Goal: Task Accomplishment & Management: Manage account settings

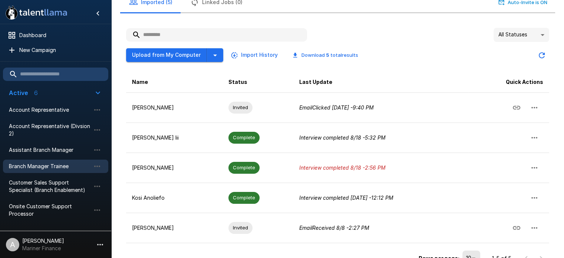
scroll to position [61, 0]
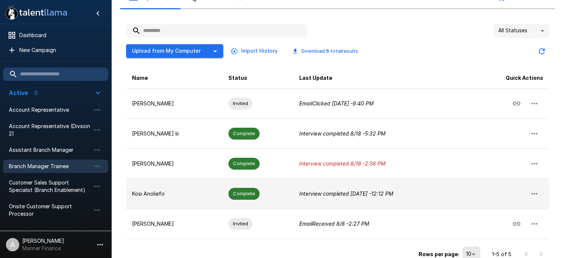
click at [160, 193] on p "Kosi Anoliefo" at bounding box center [174, 193] width 85 height 7
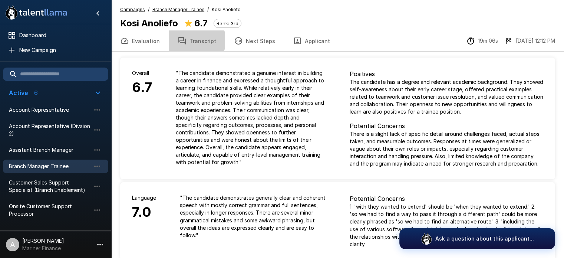
click at [190, 40] on button "Transcript" at bounding box center [197, 40] width 56 height 21
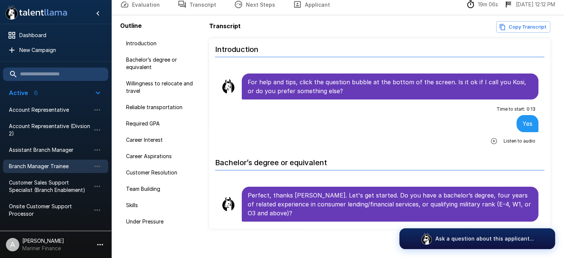
scroll to position [43, 0]
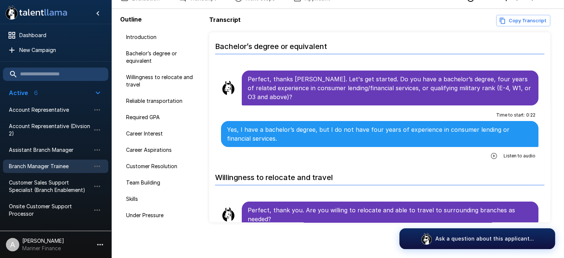
scroll to position [124, 0]
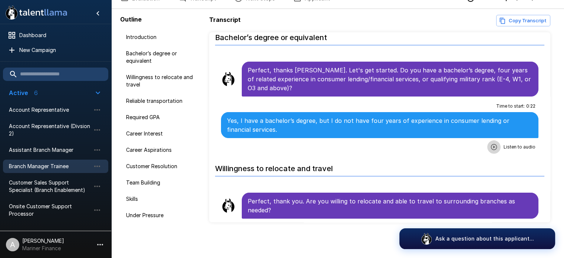
click at [491, 147] on icon "button" at bounding box center [493, 146] width 7 height 7
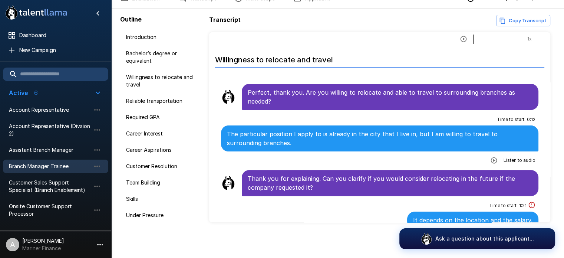
scroll to position [243, 0]
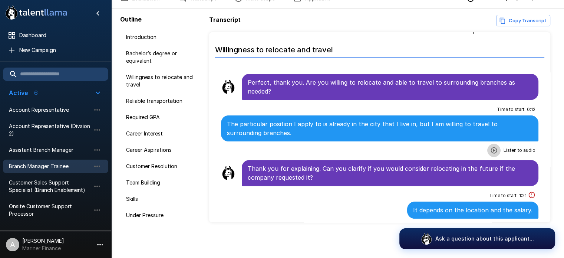
click at [491, 149] on icon "button" at bounding box center [494, 150] width 6 height 6
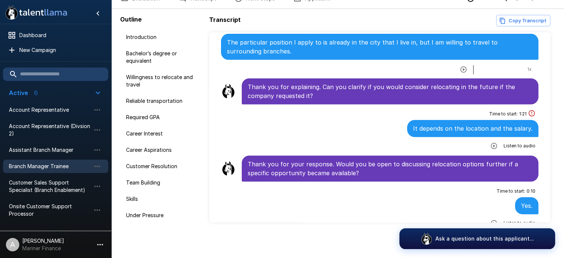
scroll to position [332, 0]
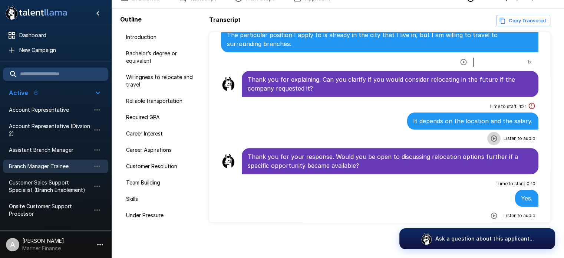
click at [490, 136] on icon "button" at bounding box center [493, 138] width 7 height 7
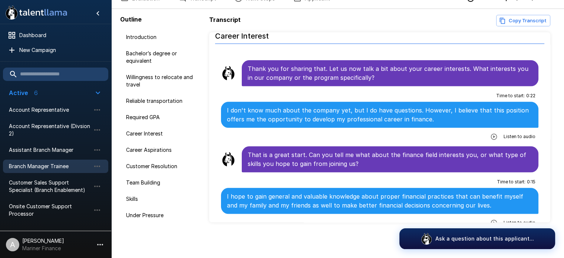
scroll to position [755, 0]
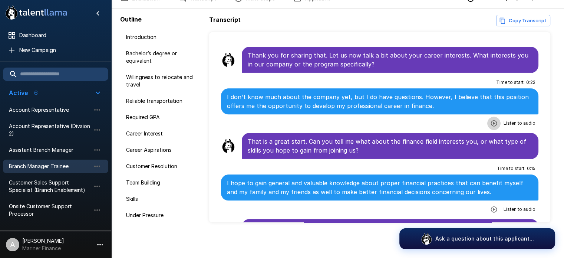
click at [491, 120] on icon "button" at bounding box center [494, 123] width 6 height 6
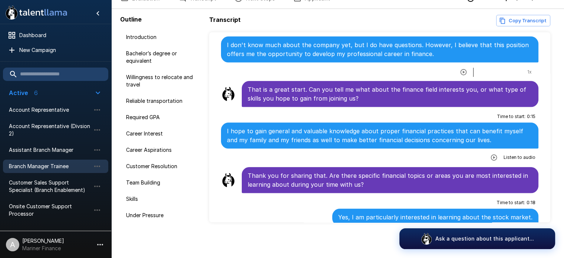
scroll to position [814, 0]
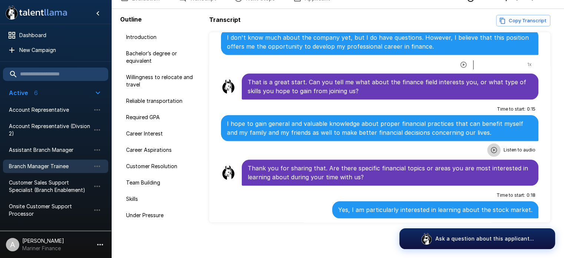
click at [490, 146] on icon "button" at bounding box center [493, 149] width 7 height 7
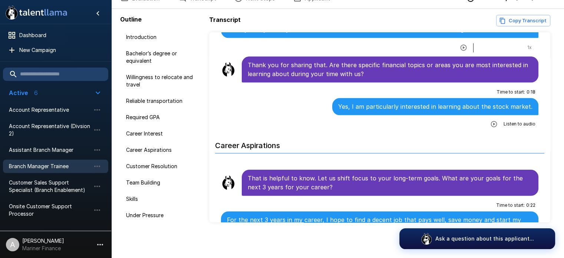
scroll to position [918, 0]
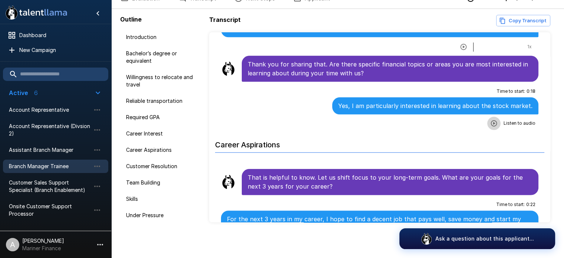
click at [490, 119] on icon "button" at bounding box center [493, 122] width 7 height 7
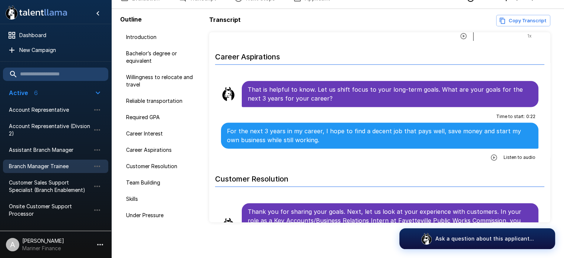
scroll to position [1022, 0]
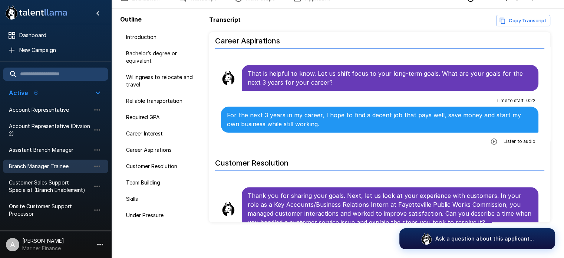
click at [491, 138] on icon "button" at bounding box center [494, 141] width 6 height 6
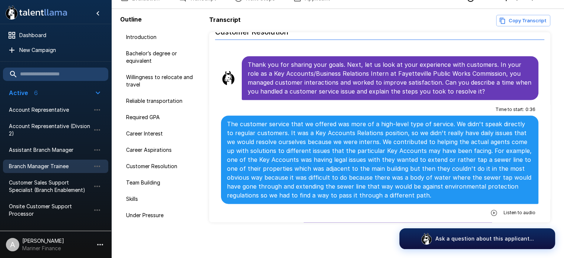
scroll to position [1166, 0]
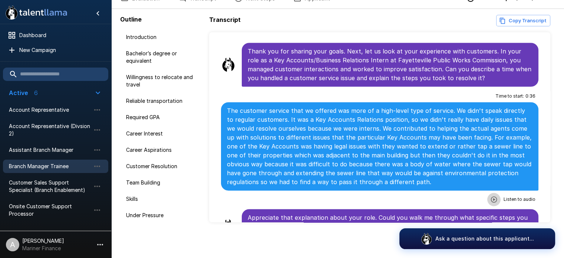
click at [491, 196] on icon "button" at bounding box center [494, 199] width 6 height 6
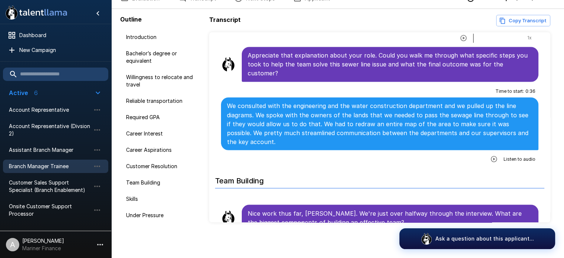
scroll to position [1337, 0]
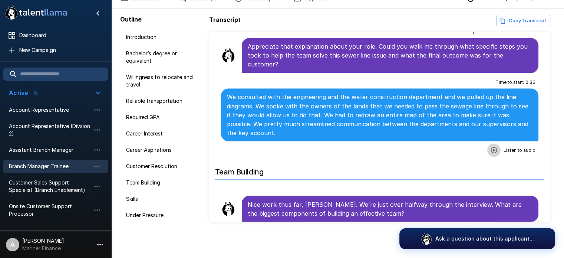
click at [490, 146] on icon "button" at bounding box center [493, 149] width 7 height 7
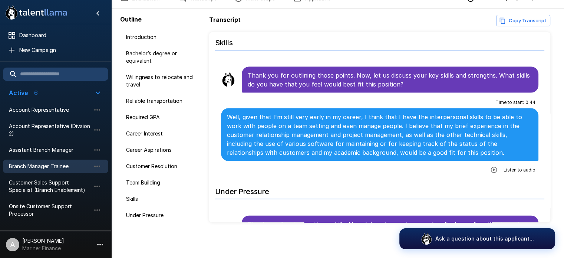
scroll to position [1615, 0]
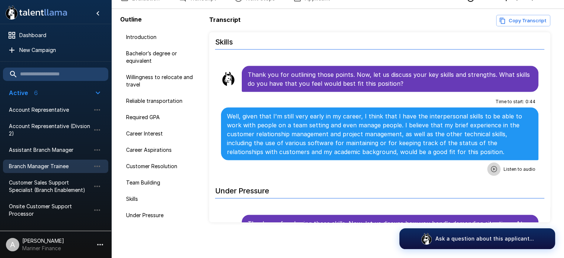
click at [491, 166] on icon "button" at bounding box center [494, 169] width 6 height 6
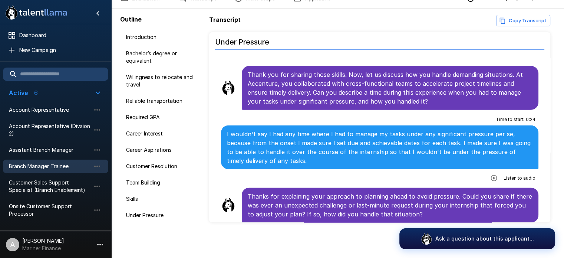
scroll to position [1773, 0]
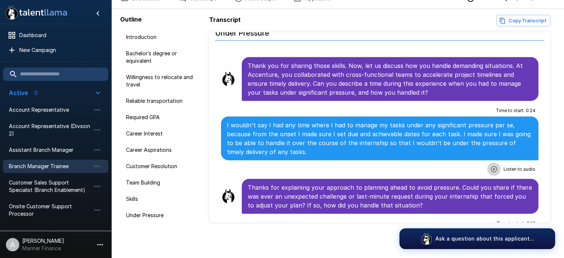
click at [490, 165] on icon "button" at bounding box center [493, 168] width 7 height 7
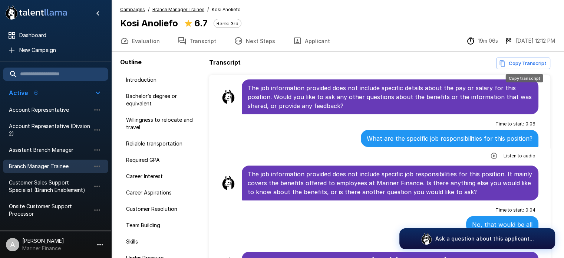
scroll to position [0, 0]
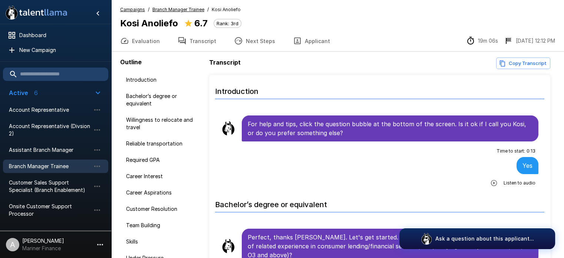
click at [187, 9] on u "Branch Manager Trainee" at bounding box center [178, 10] width 52 height 6
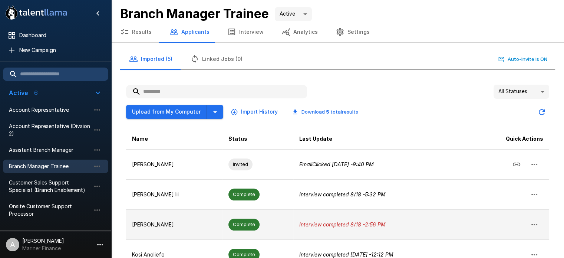
click at [191, 222] on p "[PERSON_NAME]" at bounding box center [174, 224] width 85 height 7
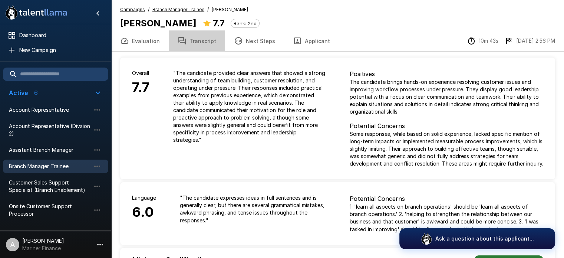
click at [205, 39] on button "Transcript" at bounding box center [197, 40] width 56 height 21
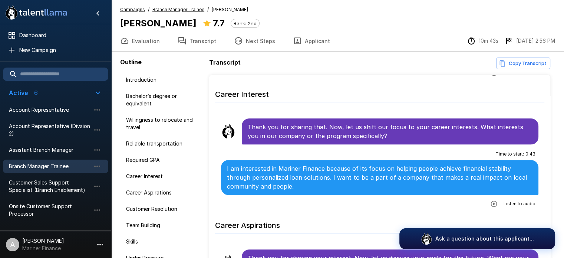
scroll to position [557, 0]
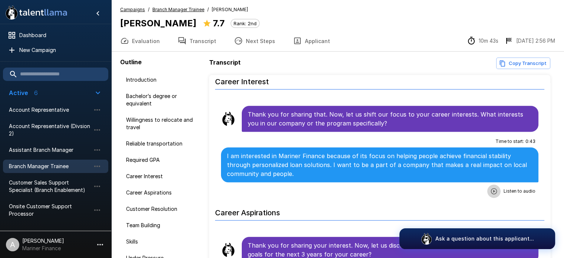
click at [490, 187] on icon "button" at bounding box center [493, 190] width 7 height 7
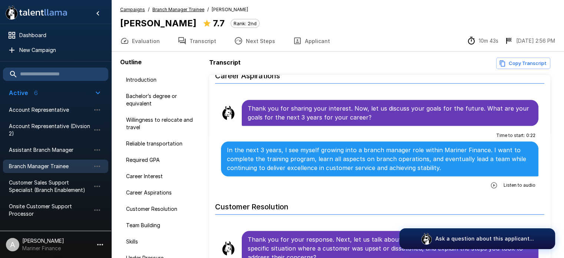
scroll to position [700, 0]
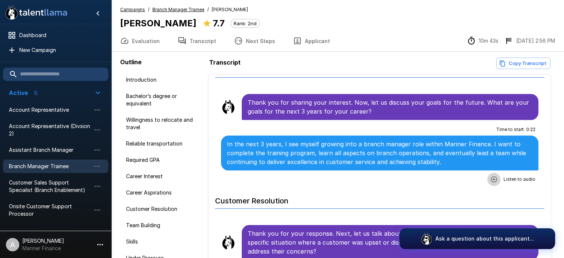
click at [490, 175] on icon "button" at bounding box center [493, 178] width 7 height 7
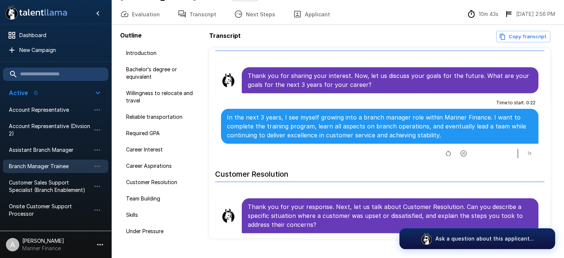
scroll to position [43, 0]
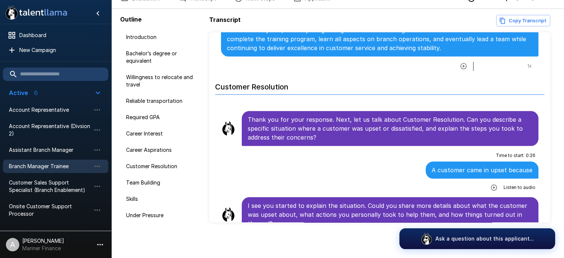
scroll to position [774, 0]
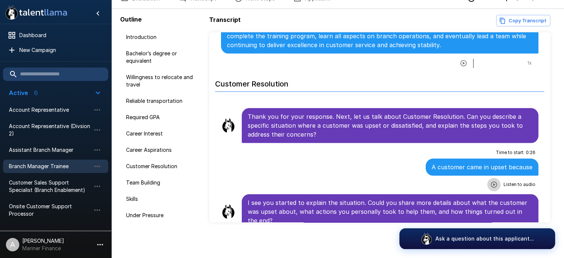
click at [490, 181] on icon "button" at bounding box center [493, 184] width 7 height 7
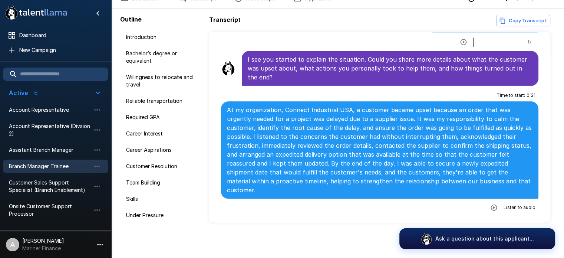
scroll to position [921, 0]
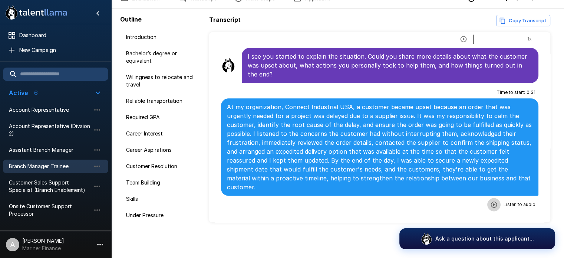
click at [491, 201] on icon "button" at bounding box center [494, 204] width 6 height 6
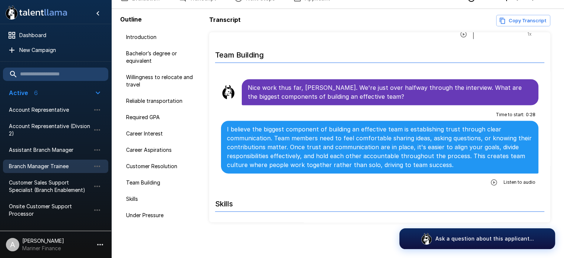
scroll to position [1104, 0]
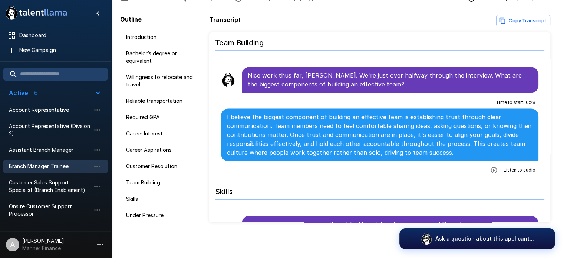
click at [491, 166] on icon "button" at bounding box center [493, 169] width 7 height 7
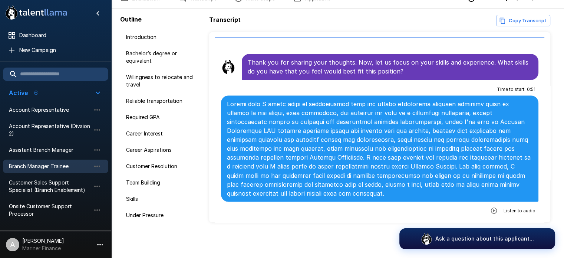
scroll to position [1271, 0]
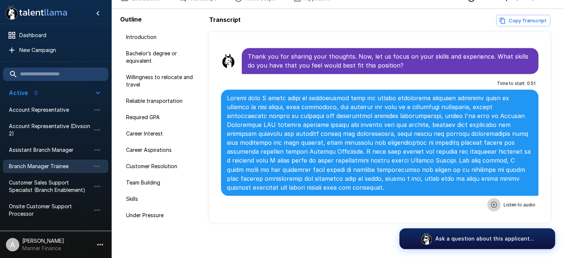
click at [490, 201] on icon "button" at bounding box center [493, 204] width 7 height 7
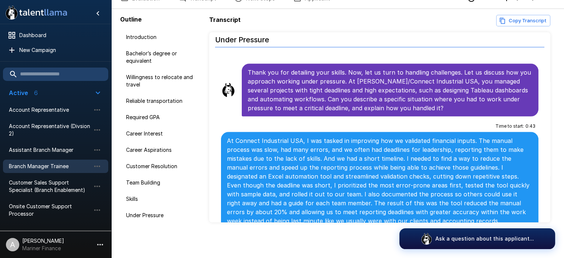
scroll to position [1464, 0]
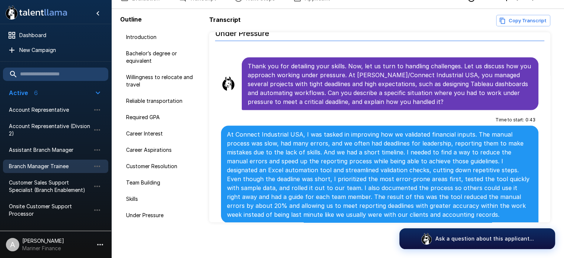
click at [490, 228] on icon "button" at bounding box center [493, 231] width 7 height 7
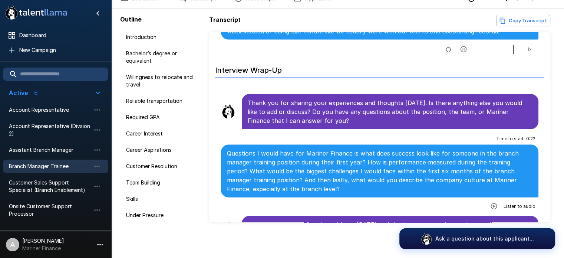
scroll to position [1648, 0]
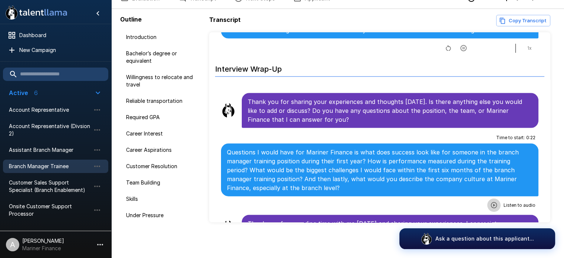
click at [490, 201] on icon "button" at bounding box center [493, 204] width 7 height 7
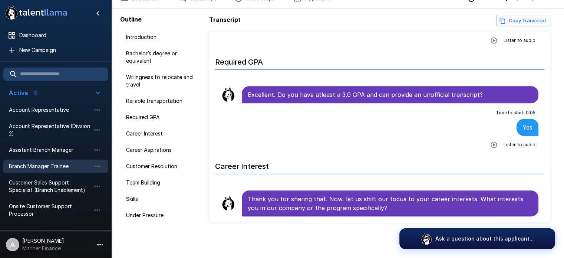
scroll to position [0, 0]
